Goal: Transaction & Acquisition: Purchase product/service

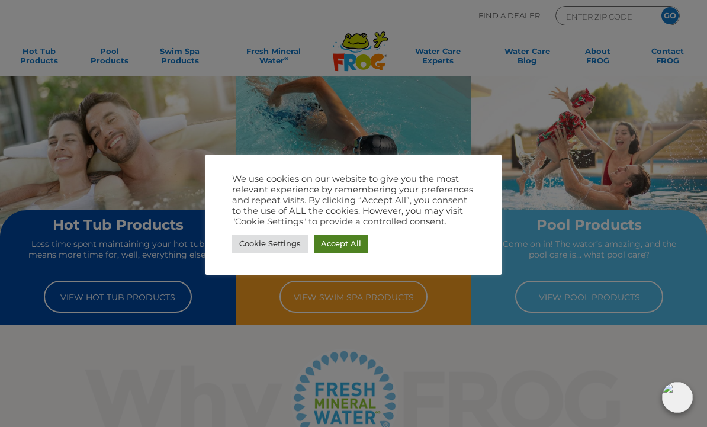
click at [347, 246] on link "Accept All" at bounding box center [341, 243] width 54 height 18
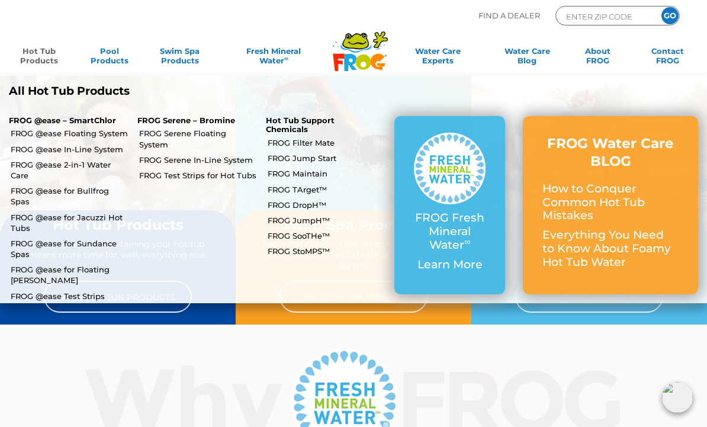
click at [17, 59] on link "Hot Tub Products" at bounding box center [39, 58] width 54 height 24
click at [33, 53] on link "Hot Tub Products" at bounding box center [39, 58] width 54 height 24
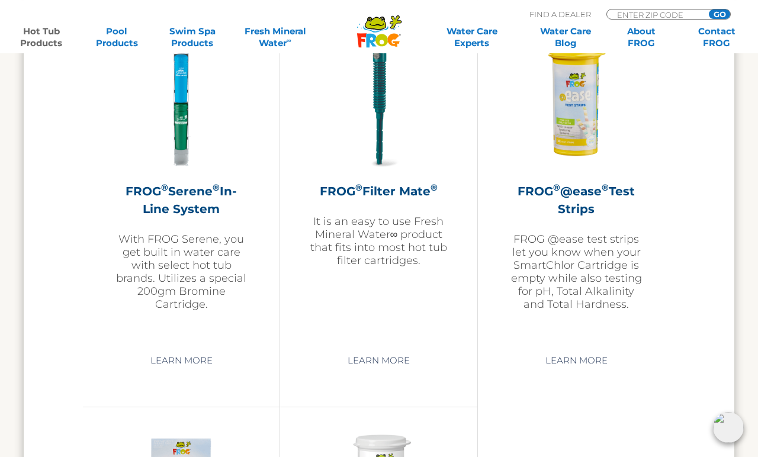
scroll to position [2528, 0]
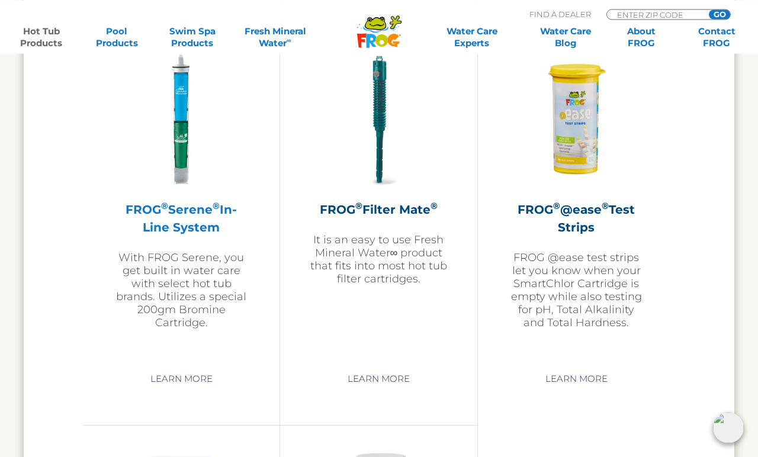
click at [181, 147] on img at bounding box center [180, 119] width 137 height 137
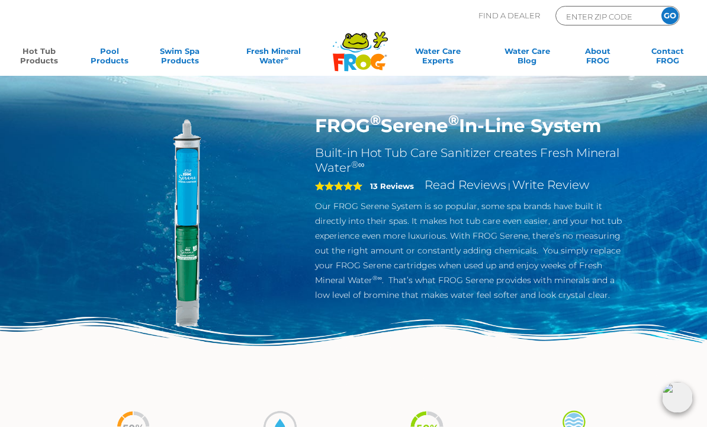
scroll to position [2, 0]
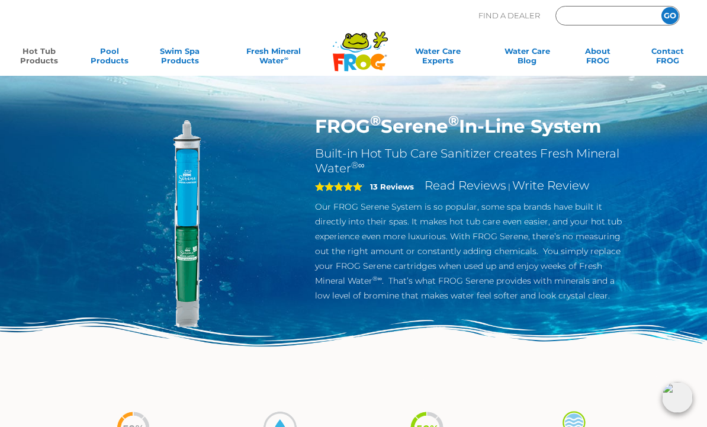
click at [573, 12] on input "Zip Code Form" at bounding box center [605, 16] width 80 height 14
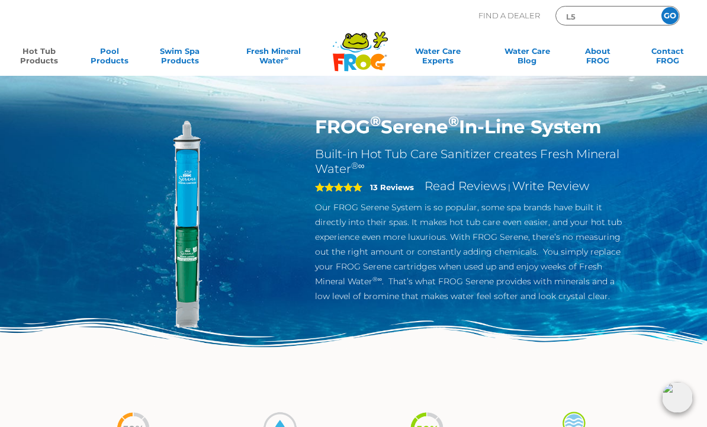
type input "L"
type input "l5h3k"
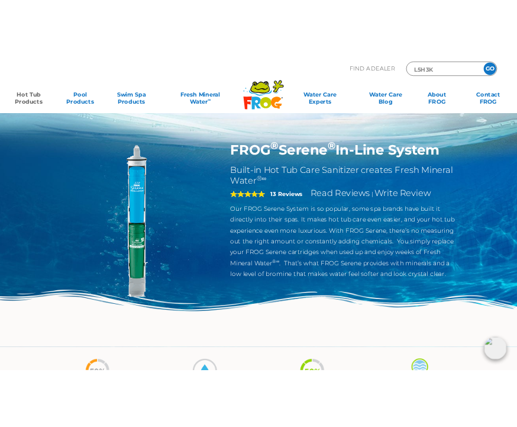
scroll to position [0, 0]
